Goal: Book appointment/travel/reservation

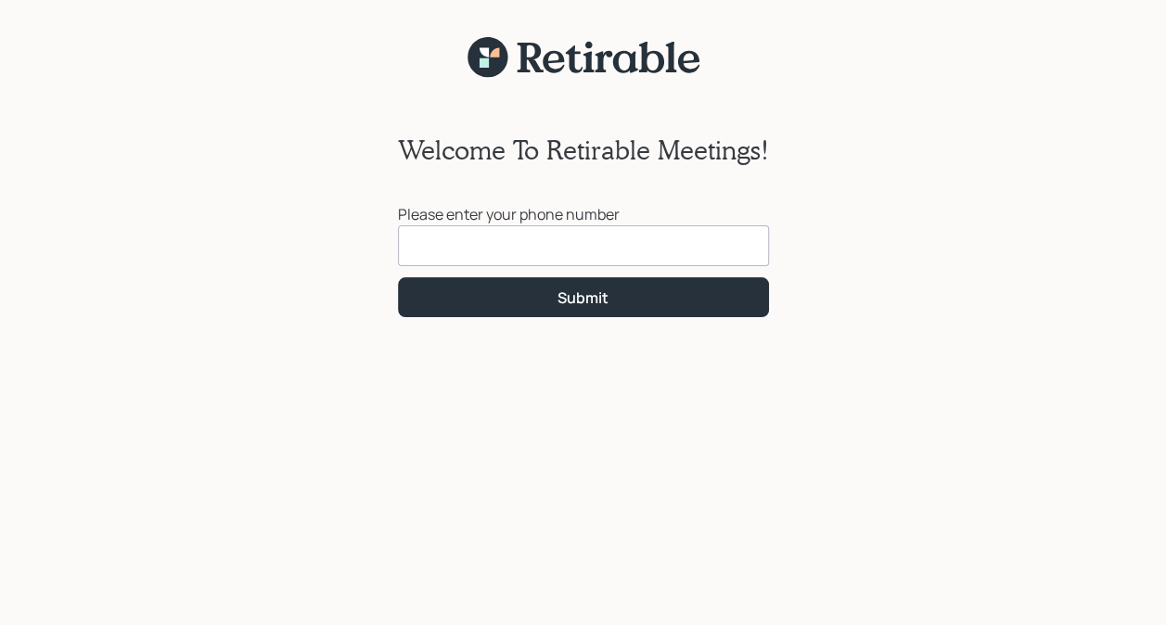
click at [540, 249] on input at bounding box center [583, 245] width 371 height 41
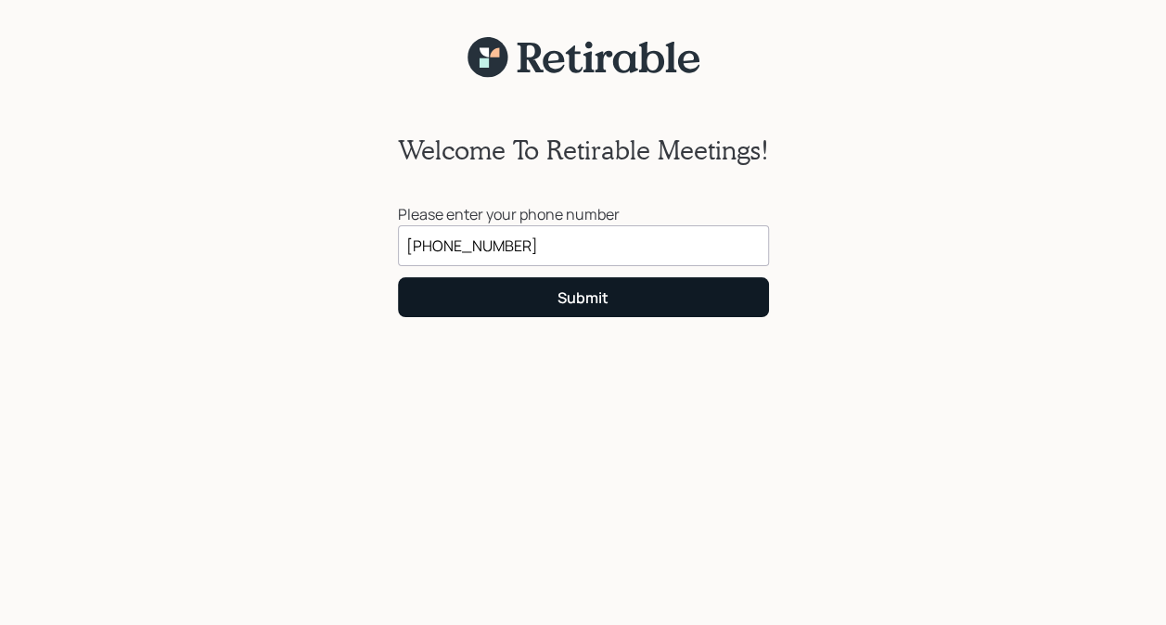
type input "[PHONE_NUMBER]"
click at [553, 297] on button "Submit" at bounding box center [583, 297] width 371 height 40
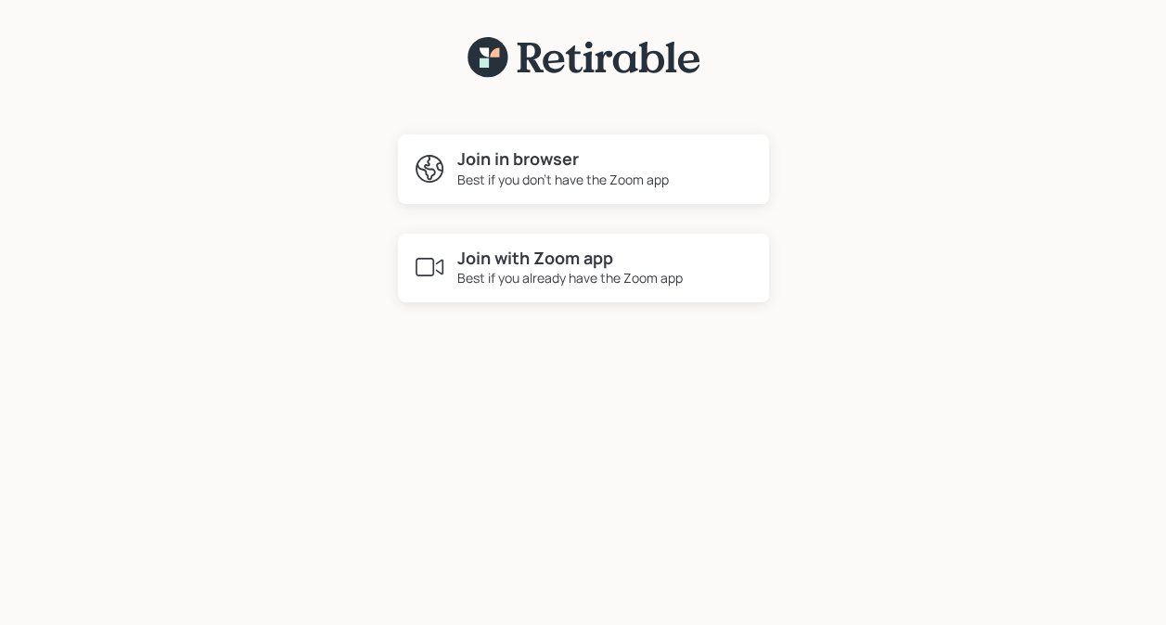
click at [544, 269] on div "Best if you already have the Zoom app" at bounding box center [569, 277] width 225 height 19
